Goal: Task Accomplishment & Management: Manage account settings

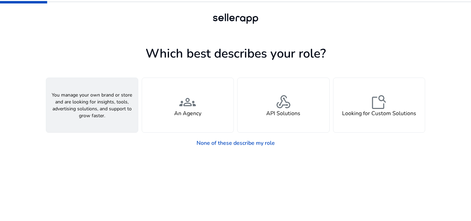
click at [113, 109] on div "person A Seller" at bounding box center [92, 105] width 92 height 54
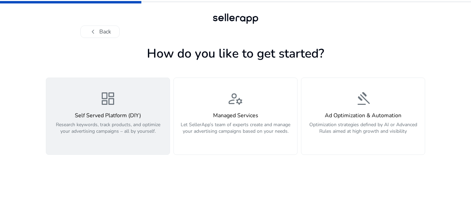
click at [131, 112] on h4 "Self Served Platform (DIY)" at bounding box center [107, 115] width 115 height 7
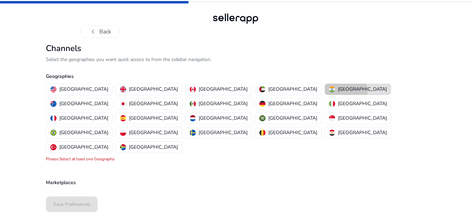
click at [338, 91] on p "[GEOGRAPHIC_DATA]" at bounding box center [362, 88] width 49 height 7
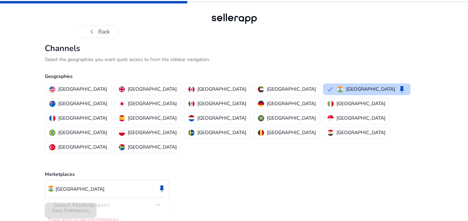
click at [139, 184] on div "India keep Select Marketplaces Please Select at least one Marketplace" at bounding box center [107, 203] width 124 height 46
click at [142, 201] on div "Select Marketplaces" at bounding box center [104, 205] width 103 height 8
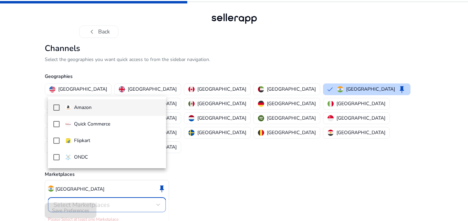
click at [142, 175] on div at bounding box center [234, 110] width 468 height 221
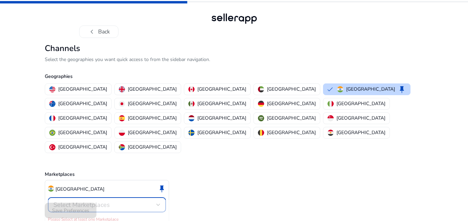
click at [142, 201] on div "Select Marketplaces" at bounding box center [104, 205] width 103 height 8
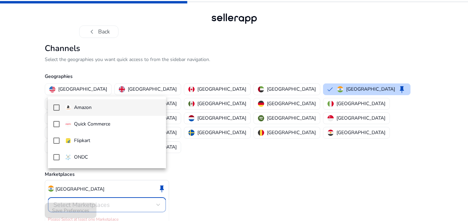
click at [98, 107] on span "Amazon" at bounding box center [112, 108] width 95 height 8
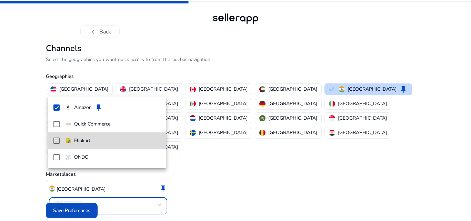
click at [74, 137] on mat-option "Flipkart" at bounding box center [107, 140] width 118 height 17
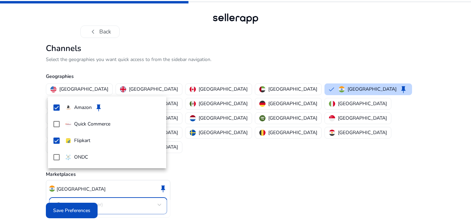
click at [82, 204] on div at bounding box center [235, 110] width 471 height 221
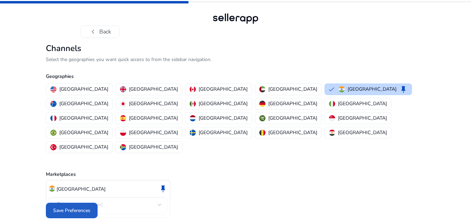
drag, startPoint x: 96, startPoint y: 202, endPoint x: 89, endPoint y: 201, distance: 6.9
click at [93, 202] on span at bounding box center [72, 210] width 52 height 17
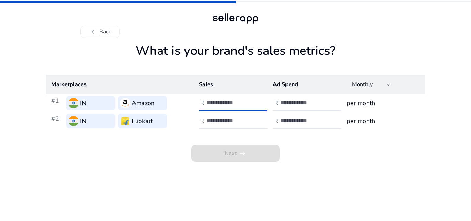
click at [231, 102] on input "number" at bounding box center [229, 103] width 47 height 8
type input "*****"
click at [299, 105] on input "number" at bounding box center [303, 103] width 47 height 8
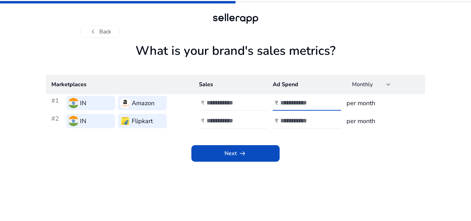
type input "****"
drag, startPoint x: 321, startPoint y: 135, endPoint x: 316, endPoint y: 139, distance: 6.2
click at [321, 136] on div "Next arrow_right_alt" at bounding box center [235, 146] width 379 height 32
click at [385, 80] on div "Monthly" at bounding box center [371, 84] width 39 height 15
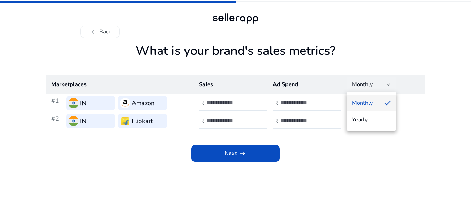
click at [383, 81] on div at bounding box center [235, 110] width 471 height 221
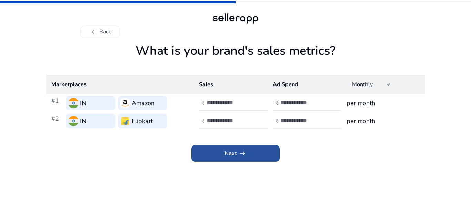
click at [258, 151] on span at bounding box center [235, 153] width 88 height 17
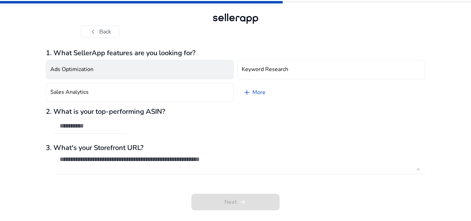
click at [192, 71] on button "Ads Optimization" at bounding box center [140, 69] width 188 height 19
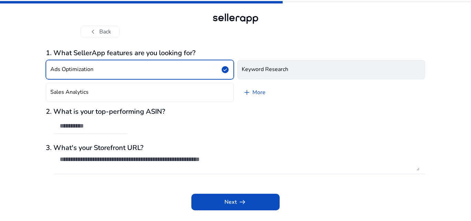
drag, startPoint x: 259, startPoint y: 59, endPoint x: 255, endPoint y: 64, distance: 5.5
click at [258, 59] on div "Ads Optimization check_circle Keyword Research Sales Analytics add More" at bounding box center [235, 81] width 379 height 48
click at [254, 66] on h4 "Keyword Research" at bounding box center [265, 69] width 47 height 7
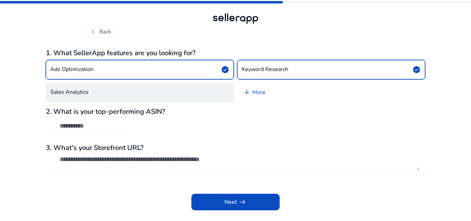
click at [210, 94] on button "Sales Analytics" at bounding box center [140, 92] width 188 height 19
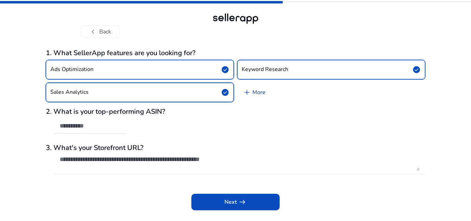
click at [267, 94] on link "add More" at bounding box center [254, 92] width 34 height 19
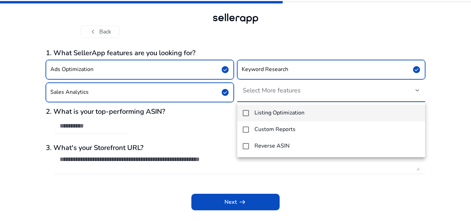
click at [295, 110] on h4 "Listing Optimization" at bounding box center [279, 113] width 50 height 7
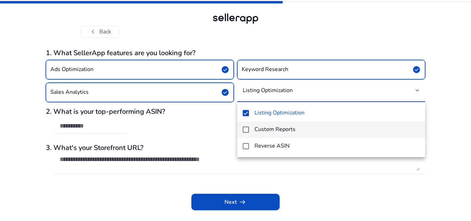
click at [285, 130] on h4 "Custom Reports" at bounding box center [274, 129] width 41 height 7
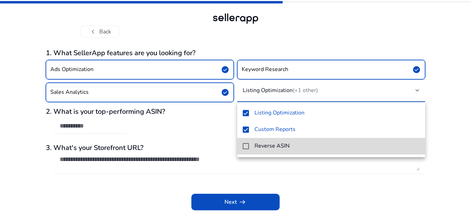
click at [277, 144] on h4 "Reverse ASIN" at bounding box center [271, 146] width 35 height 7
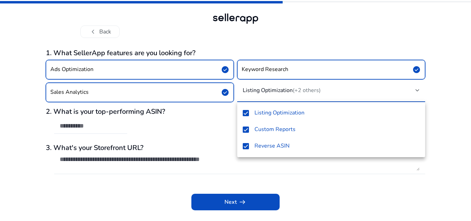
click at [216, 131] on div at bounding box center [235, 110] width 471 height 221
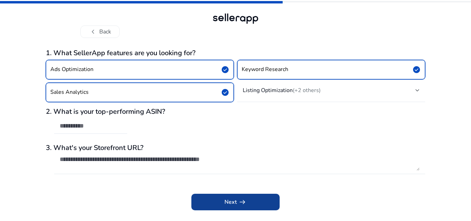
drag, startPoint x: 222, startPoint y: 191, endPoint x: 224, endPoint y: 195, distance: 5.4
click at [223, 193] on div "Next arrow_right_alt" at bounding box center [235, 197] width 379 height 26
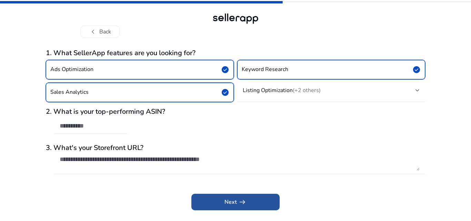
click at [225, 198] on span at bounding box center [235, 202] width 88 height 17
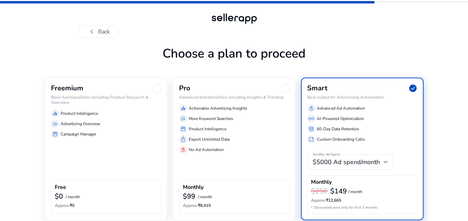
click at [77, 115] on p "Product Intelligence" at bounding box center [80, 113] width 38 height 6
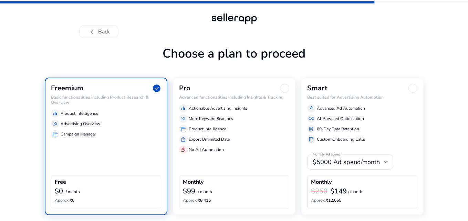
scroll to position [24, 0]
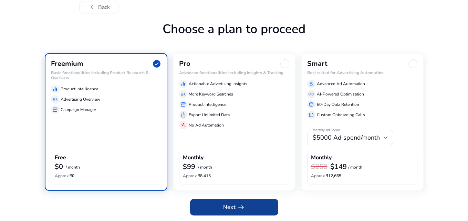
click at [253, 204] on span at bounding box center [234, 207] width 88 height 17
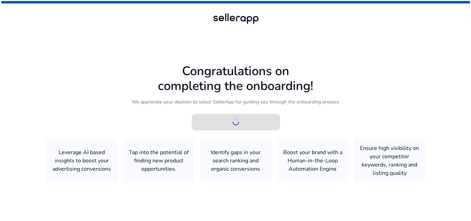
scroll to position [0, 0]
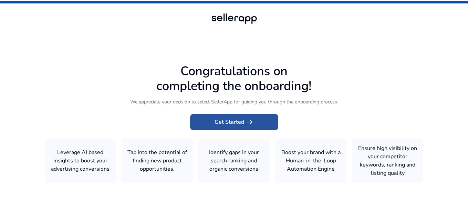
click at [249, 130] on span at bounding box center [234, 122] width 88 height 17
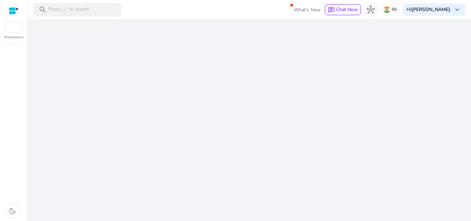
click at [251, 125] on div "We are getting things ready for you..." at bounding box center [249, 120] width 438 height 202
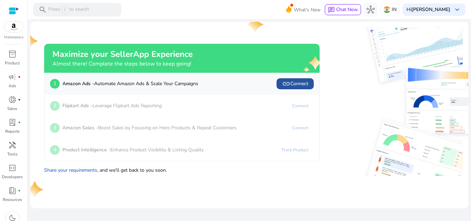
click at [290, 86] on span "link" at bounding box center [286, 84] width 8 height 8
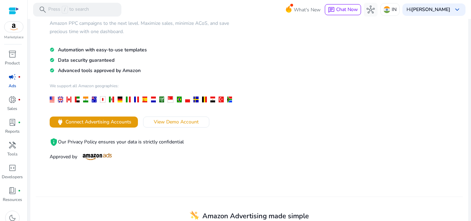
scroll to position [59, 0]
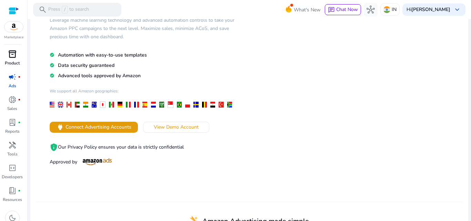
click at [12, 58] on span "inventory_2" at bounding box center [12, 54] width 8 height 8
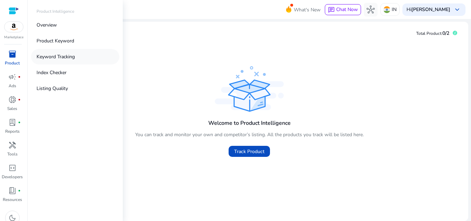
click at [69, 56] on p "Keyword Tracking" at bounding box center [56, 56] width 38 height 7
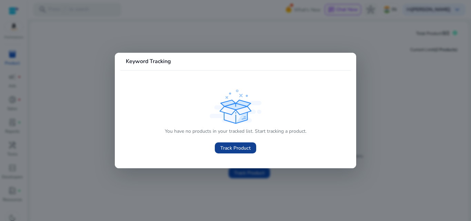
click at [245, 150] on span "Track Product" at bounding box center [235, 147] width 30 height 7
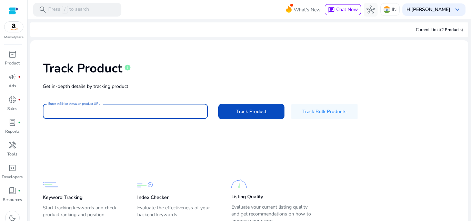
click at [118, 113] on input "Enter ASIN or Amazon product URL" at bounding box center [125, 112] width 154 height 8
paste input "**********"
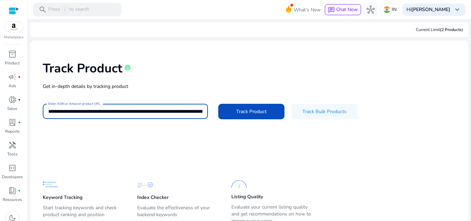
scroll to position [0, 1484]
type input "**********"
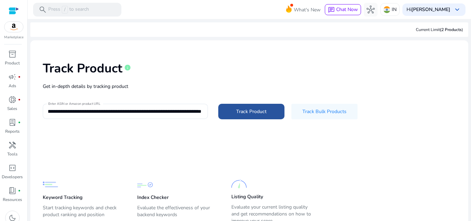
click at [242, 109] on span "Track Product" at bounding box center [251, 111] width 30 height 7
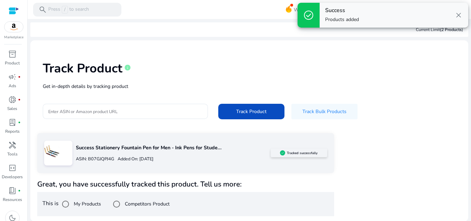
scroll to position [0, 0]
click at [167, 200] on div "Competitors Product" at bounding box center [140, 204] width 60 height 14
click at [166, 200] on label "Competitors Product" at bounding box center [146, 203] width 46 height 7
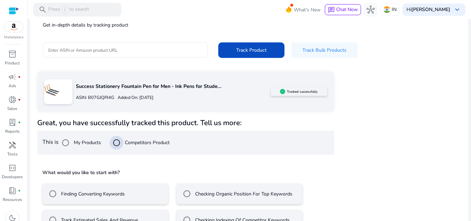
scroll to position [81, 0]
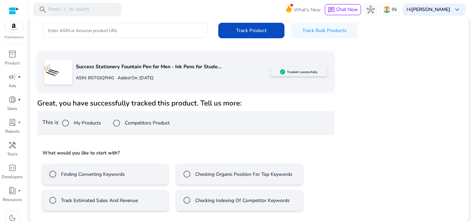
click at [111, 176] on label "Finding Converting Keywords" at bounding box center [92, 174] width 65 height 7
click at [202, 179] on div "Checking Organic Position For Top Keywords" at bounding box center [236, 174] width 112 height 14
click at [144, 202] on mat-radio-button "Track Estimated Sales And Revenue" at bounding box center [105, 200] width 126 height 21
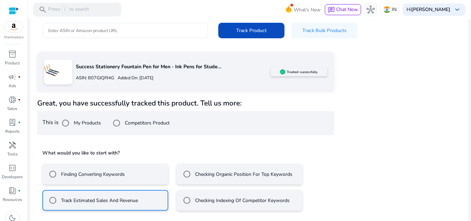
scroll to position [112, 0]
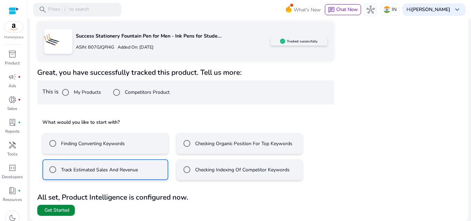
click at [50, 216] on span at bounding box center [56, 210] width 38 height 17
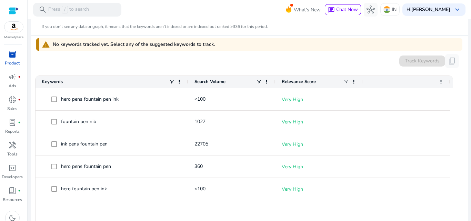
scroll to position [220, 0]
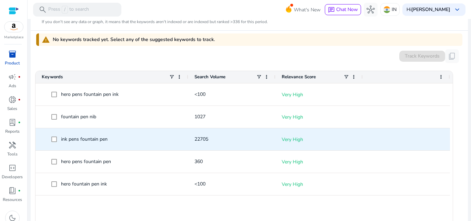
click at [117, 144] on span "ink pens fountain pen" at bounding box center [116, 139] width 131 height 14
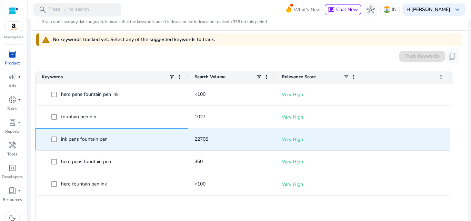
click at [57, 140] on span at bounding box center [56, 139] width 10 height 14
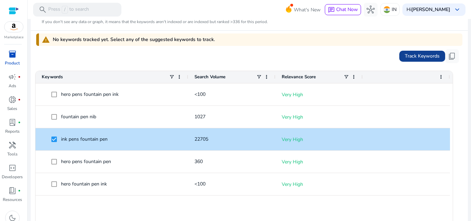
click at [412, 60] on span "Track Keywords" at bounding box center [422, 55] width 35 height 7
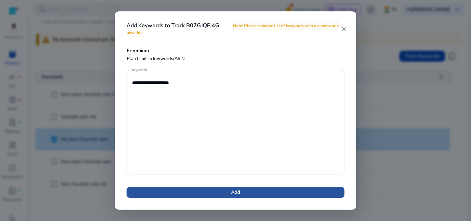
click at [250, 193] on span at bounding box center [236, 192] width 218 height 17
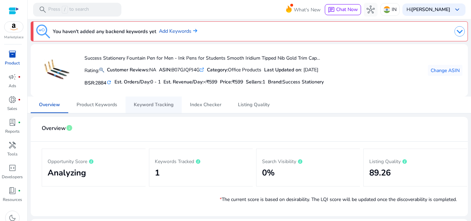
scroll to position [0, 0]
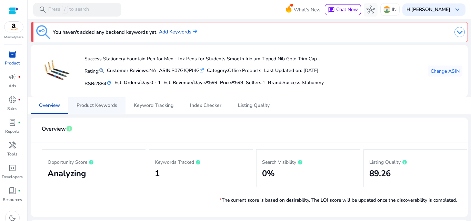
click at [113, 105] on span "Product Keywords" at bounding box center [97, 105] width 41 height 5
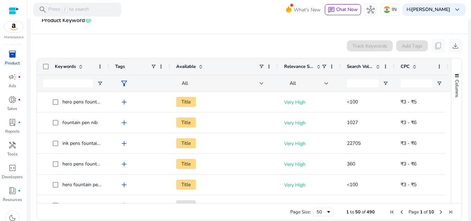
scroll to position [124, 0]
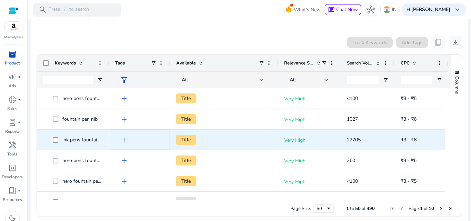
click at [124, 140] on span "add" at bounding box center [124, 140] width 8 height 8
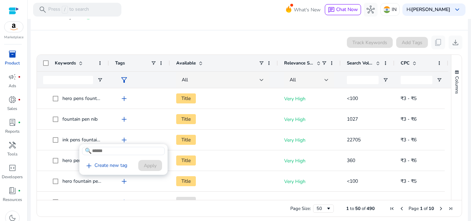
click at [124, 138] on div at bounding box center [235, 110] width 471 height 221
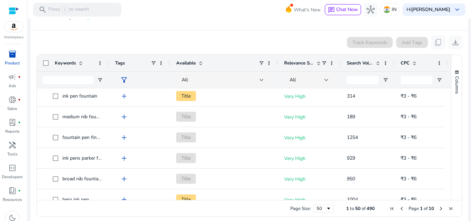
scroll to position [0, 0]
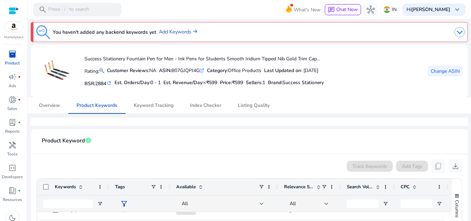
click at [441, 69] on span "Change ASIN" at bounding box center [445, 71] width 29 height 7
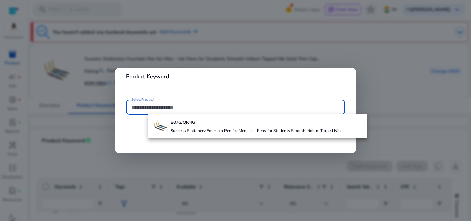
paste input "**********"
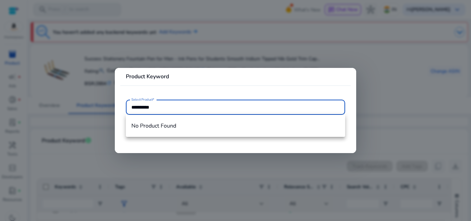
drag, startPoint x: 181, startPoint y: 106, endPoint x: 107, endPoint y: 106, distance: 73.4
click at [107, 106] on div "**********" at bounding box center [235, 110] width 471 height 221
paste input "**********"
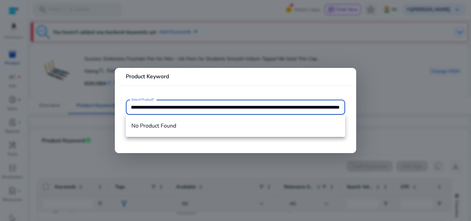
type input "**********"
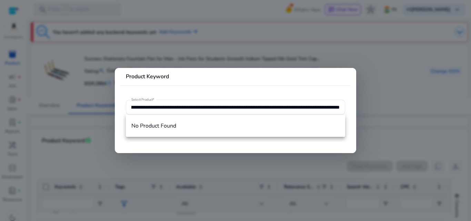
click at [384, 113] on div at bounding box center [235, 110] width 471 height 221
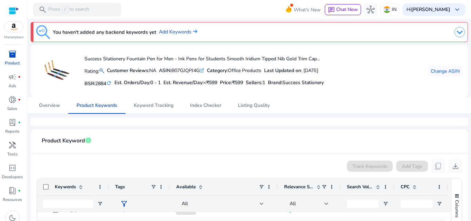
click at [458, 32] on img at bounding box center [459, 32] width 10 height 10
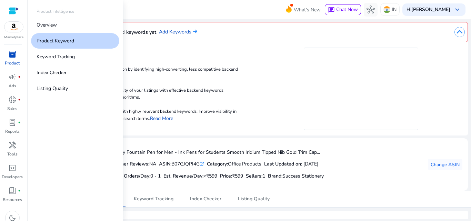
click at [9, 58] on span "inventory_2" at bounding box center [12, 54] width 8 height 8
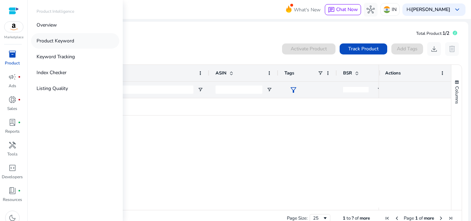
click at [67, 44] on link "Product Keyword" at bounding box center [75, 41] width 88 height 16
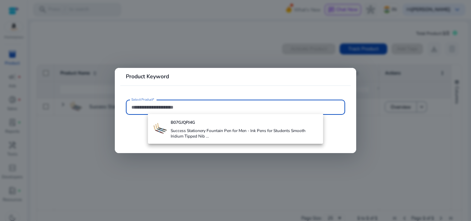
click at [145, 106] on input "Select Product*" at bounding box center [235, 107] width 208 height 8
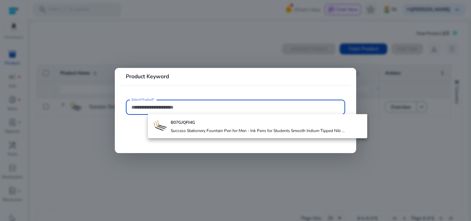
paste input "**********"
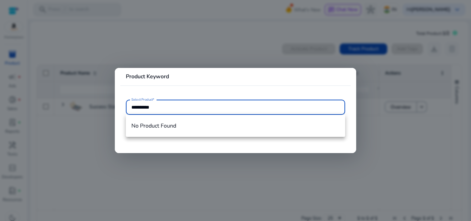
type input "**********"
click at [218, 40] on div at bounding box center [235, 110] width 471 height 221
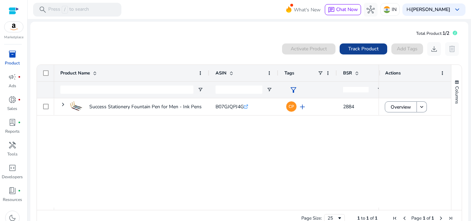
click at [359, 45] on span at bounding box center [364, 49] width 48 height 17
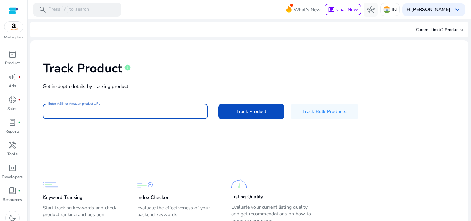
click at [93, 109] on input "Enter ASIN or Amazon product URL" at bounding box center [125, 112] width 154 height 8
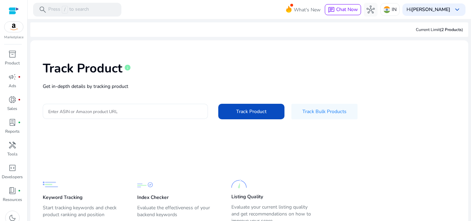
click at [146, 109] on input "Enter ASIN or Amazon product URL" at bounding box center [125, 112] width 154 height 8
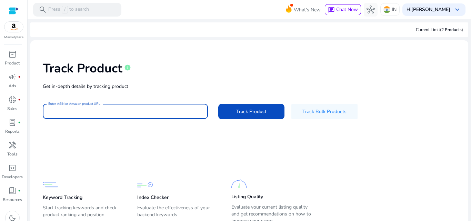
paste input "**********"
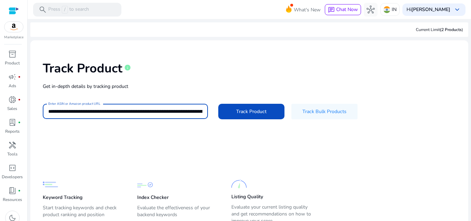
scroll to position [0, 904]
type input "**********"
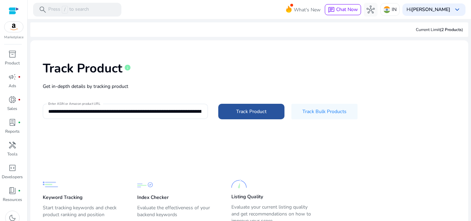
click at [237, 114] on span "Track Product" at bounding box center [251, 111] width 30 height 7
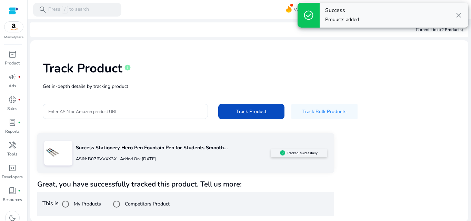
scroll to position [0, 0]
click at [138, 202] on label "Competitors Product" at bounding box center [146, 203] width 46 height 7
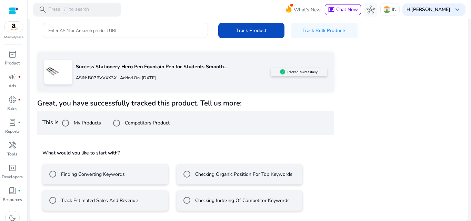
click at [134, 170] on mat-radio-button "Finding Converting Keywords" at bounding box center [105, 174] width 126 height 21
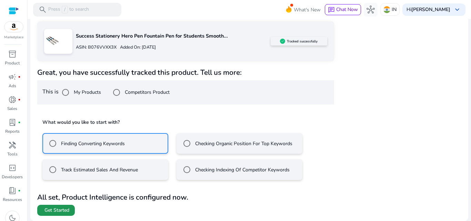
click at [59, 204] on span at bounding box center [56, 210] width 38 height 17
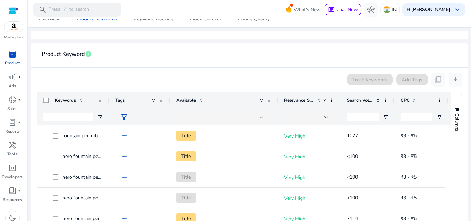
scroll to position [88, 0]
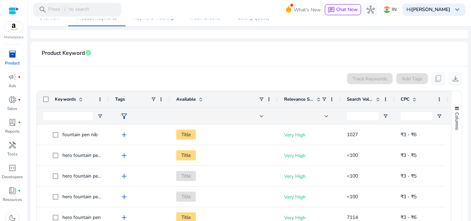
drag, startPoint x: 445, startPoint y: 132, endPoint x: 446, endPoint y: 145, distance: 13.5
click at [446, 145] on div at bounding box center [448, 180] width 6 height 112
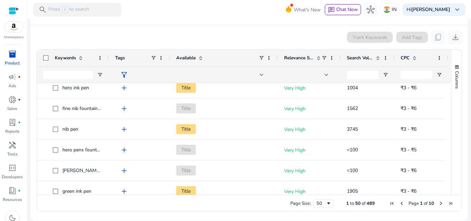
scroll to position [242, 0]
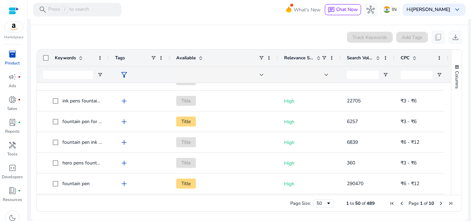
drag, startPoint x: 449, startPoint y: 150, endPoint x: 452, endPoint y: 136, distance: 14.3
click at [452, 136] on div "Columns" at bounding box center [456, 122] width 10 height 145
click at [451, 133] on div "Columns" at bounding box center [456, 122] width 10 height 145
click at [451, 131] on div "Columns" at bounding box center [456, 122] width 10 height 145
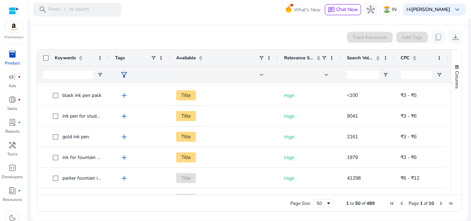
click at [445, 120] on div at bounding box center [448, 126] width 6 height 1034
click at [445, 115] on div at bounding box center [448, 126] width 6 height 1034
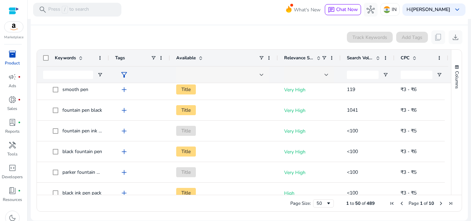
click at [265, 77] on div at bounding box center [222, 75] width 93 height 17
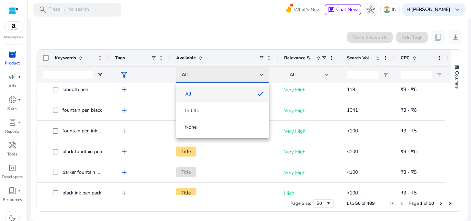
click at [265, 75] on div at bounding box center [235, 110] width 471 height 221
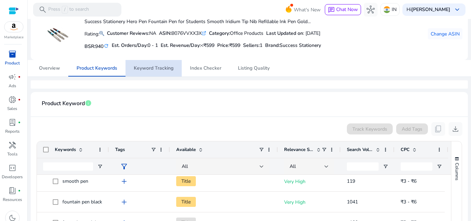
click at [152, 63] on span "Keyword Tracking" at bounding box center [154, 68] width 40 height 17
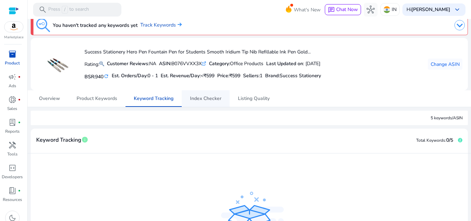
click at [215, 105] on span "Index Checker" at bounding box center [205, 98] width 31 height 17
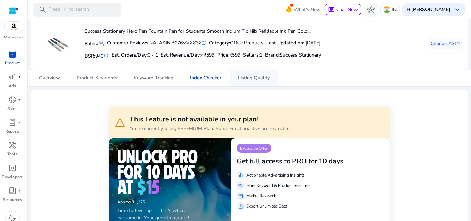
click at [258, 84] on span "Listing Quality" at bounding box center [254, 78] width 32 height 17
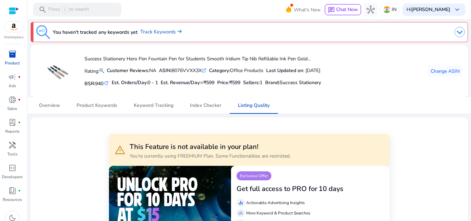
click at [14, 55] on span "inventory_2" at bounding box center [12, 54] width 8 height 8
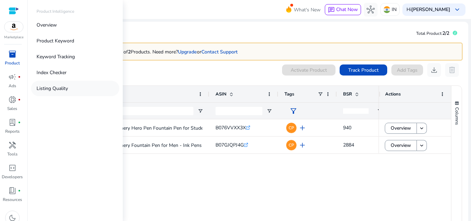
click at [69, 87] on link "Listing Quality" at bounding box center [75, 89] width 88 height 16
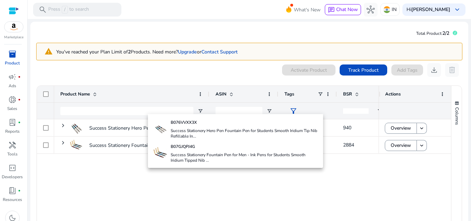
click at [59, 88] on div at bounding box center [235, 110] width 471 height 221
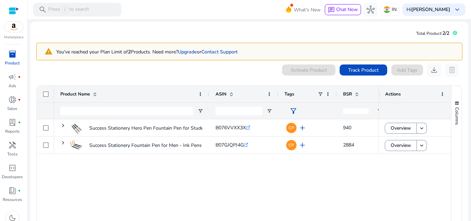
click at [350, 94] on span "BSR" at bounding box center [347, 94] width 9 height 6
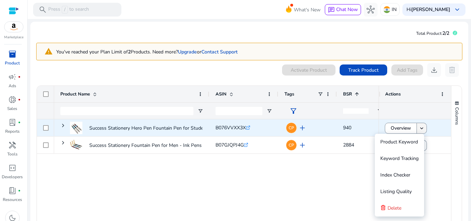
click at [419, 129] on mat-icon "keyboard_arrow_down" at bounding box center [422, 128] width 6 height 6
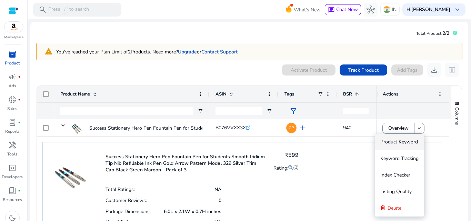
click at [410, 177] on span "Index Checker" at bounding box center [395, 175] width 30 height 7
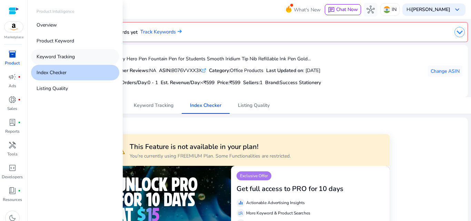
click at [45, 57] on p "Keyword Tracking" at bounding box center [56, 56] width 38 height 7
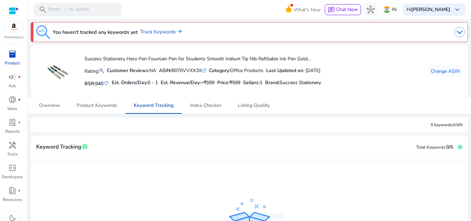
scroll to position [34, 0]
click at [443, 13] on div "Hi KASIM SULAIMAN keyboard_arrow_down" at bounding box center [433, 9] width 63 height 12
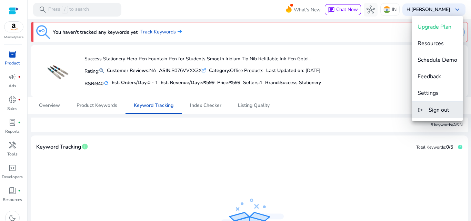
click at [438, 109] on span "Sign out" at bounding box center [439, 110] width 21 height 8
